Goal: Task Accomplishment & Management: Manage account settings

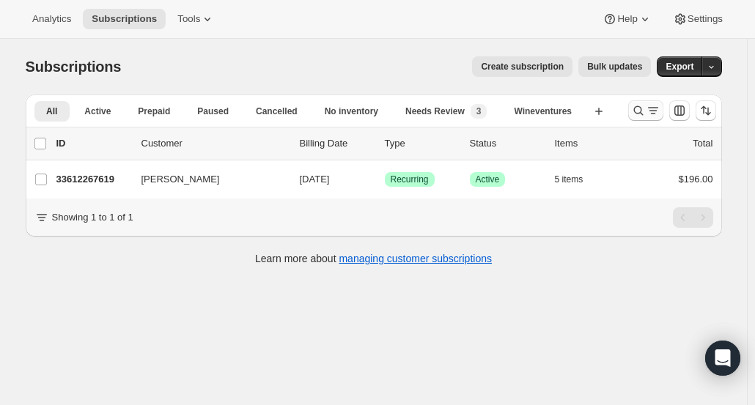
click at [643, 110] on icon "Search and filter results" at bounding box center [638, 110] width 15 height 15
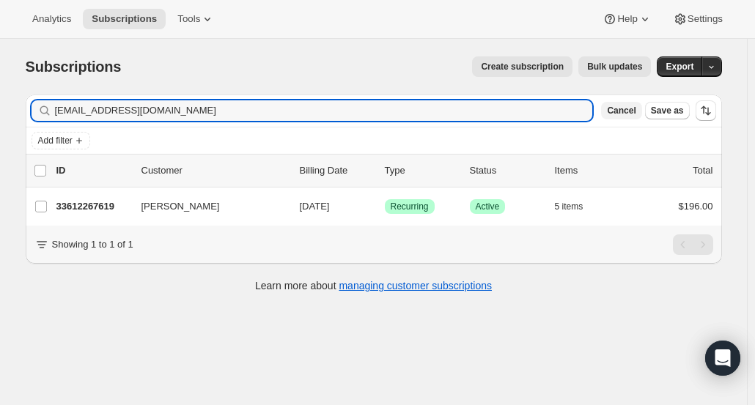
click at [635, 107] on span "Cancel" at bounding box center [621, 111] width 29 height 12
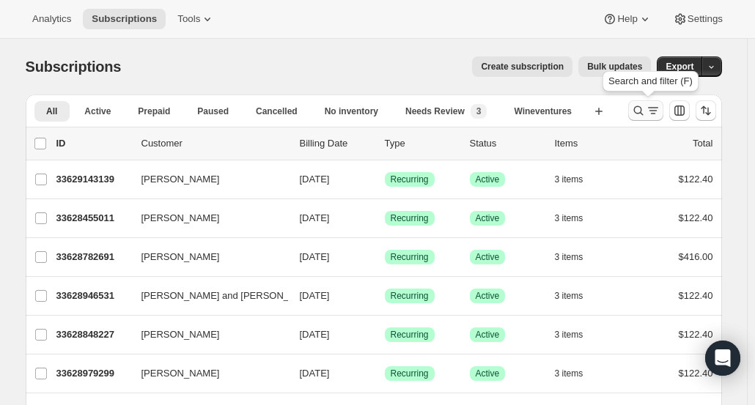
click at [645, 111] on icon "Search and filter results" at bounding box center [638, 110] width 15 height 15
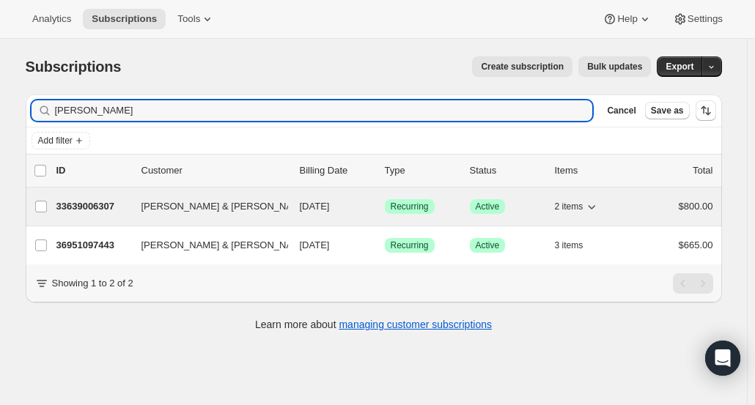
type input "[PERSON_NAME]"
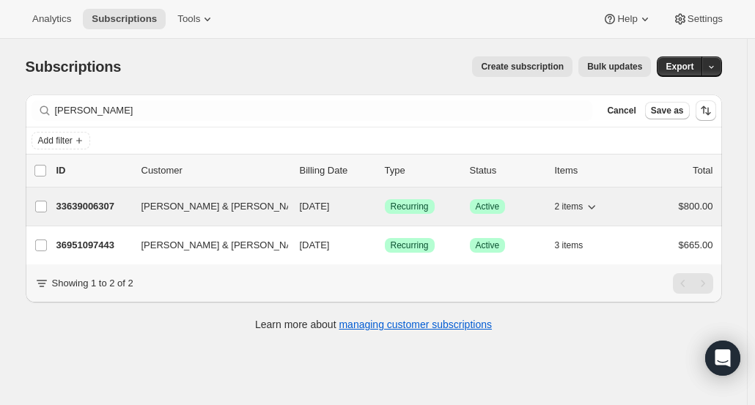
click at [107, 210] on p "33639006307" at bounding box center [92, 206] width 73 height 15
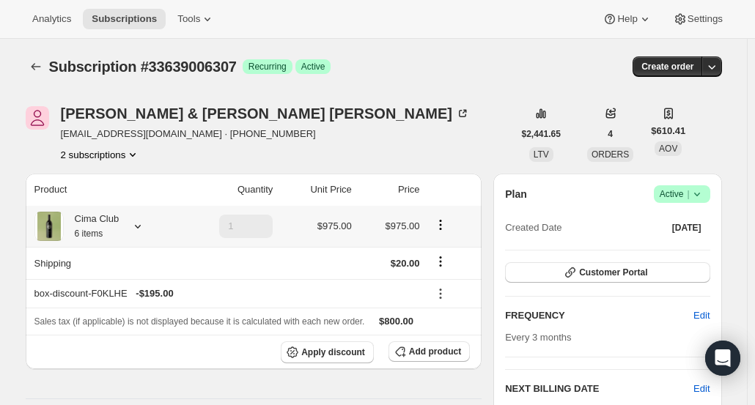
click at [443, 224] on icon "Product actions" at bounding box center [440, 225] width 15 height 15
click at [433, 275] on span "Remove" at bounding box center [443, 278] width 35 height 11
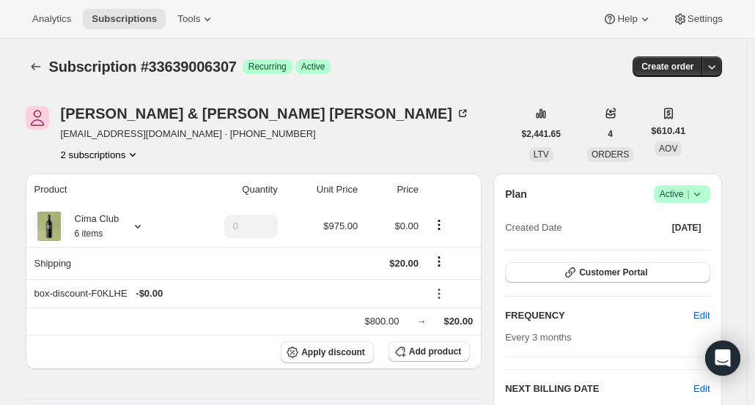
type input "1"
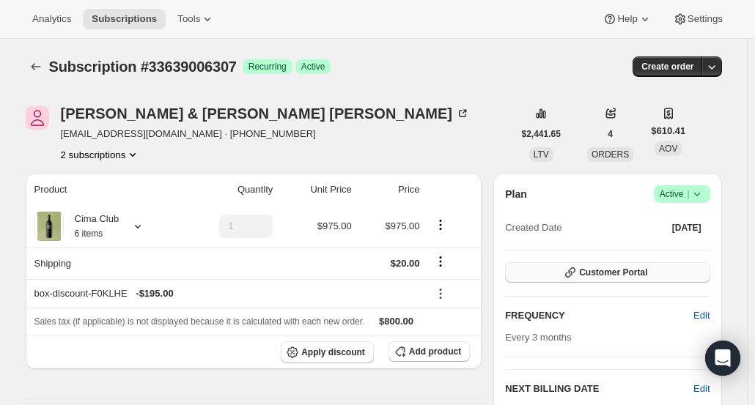
click at [621, 273] on span "Customer Portal" at bounding box center [613, 273] width 68 height 12
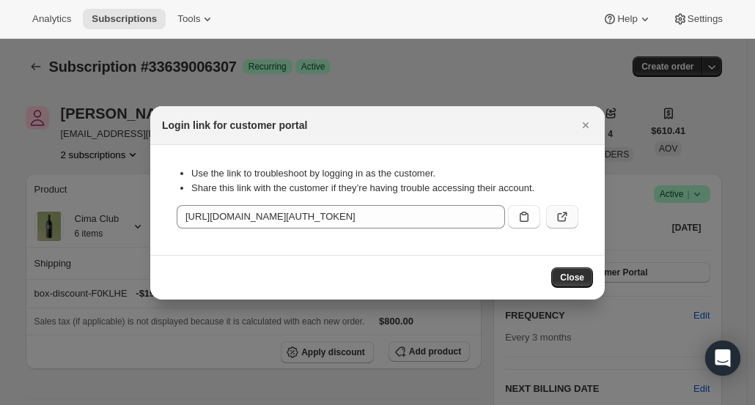
click at [563, 217] on icon ":rd4:" at bounding box center [562, 217] width 15 height 15
click at [586, 122] on icon "Close" at bounding box center [585, 125] width 15 height 15
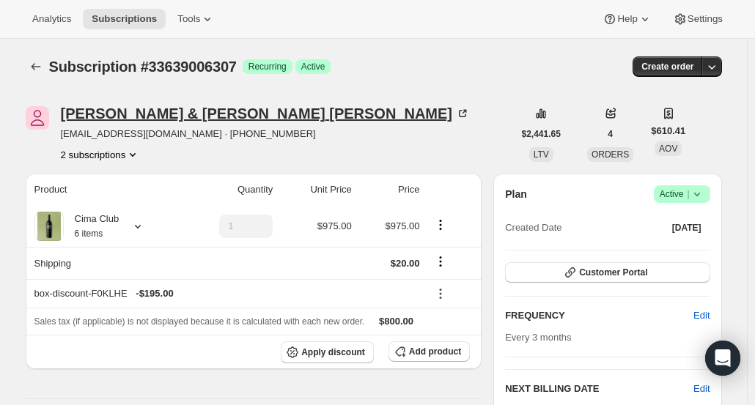
click at [102, 114] on div "[PERSON_NAME] & [PERSON_NAME]" at bounding box center [266, 113] width 410 height 15
click at [32, 69] on icon "Subscriptions" at bounding box center [36, 66] width 15 height 15
